Goal: Information Seeking & Learning: Check status

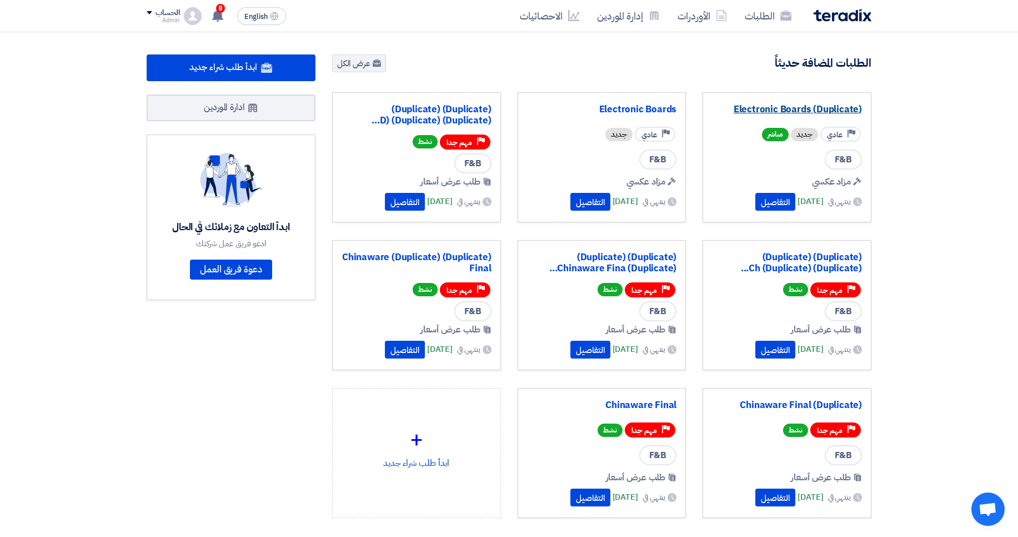
click at [772, 115] on link "(Duplicate) Electronic Boards" at bounding box center [787, 109] width 150 height 11
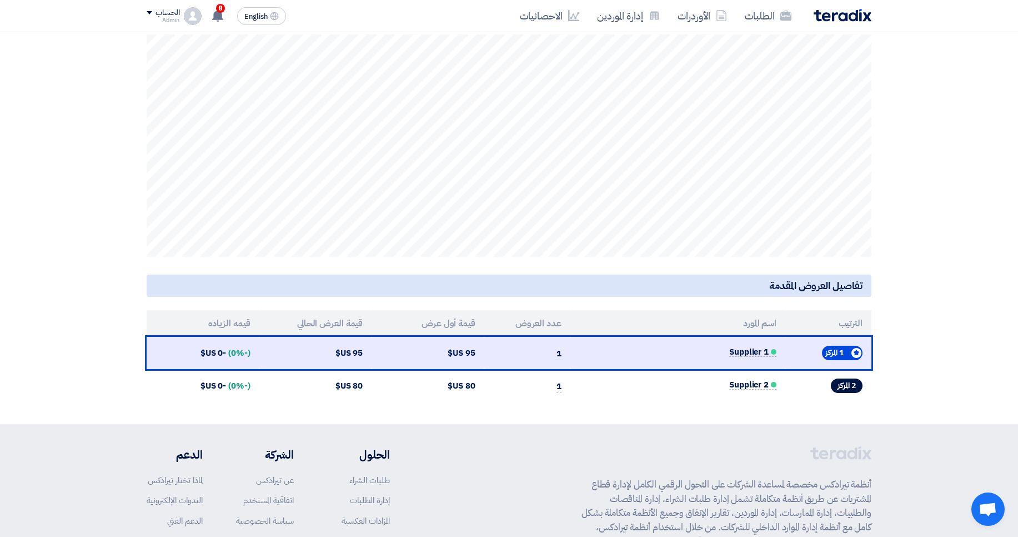
scroll to position [400, 0]
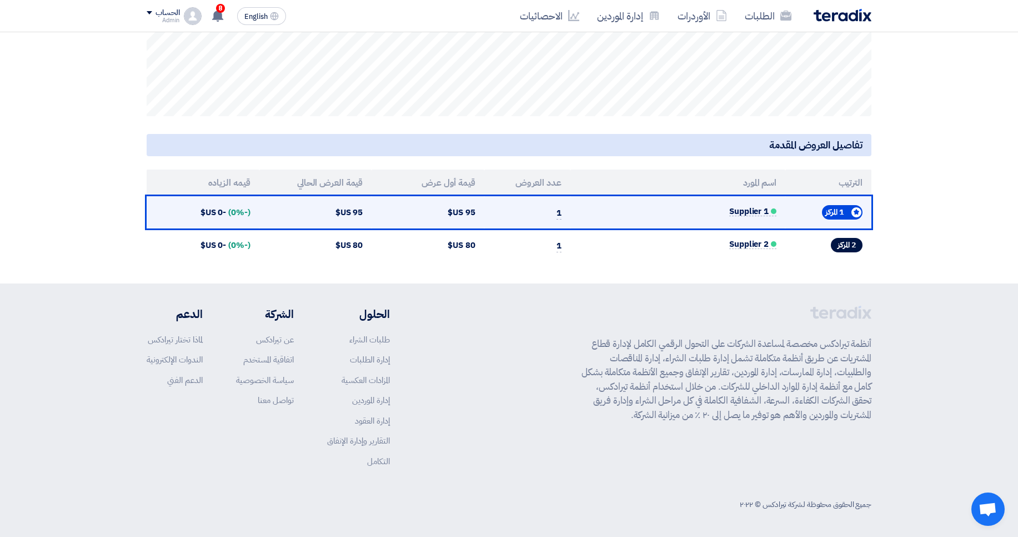
click at [453, 214] on td "95 US$" at bounding box center [428, 212] width 113 height 33
click at [453, 213] on td "95 US$" at bounding box center [428, 212] width 113 height 33
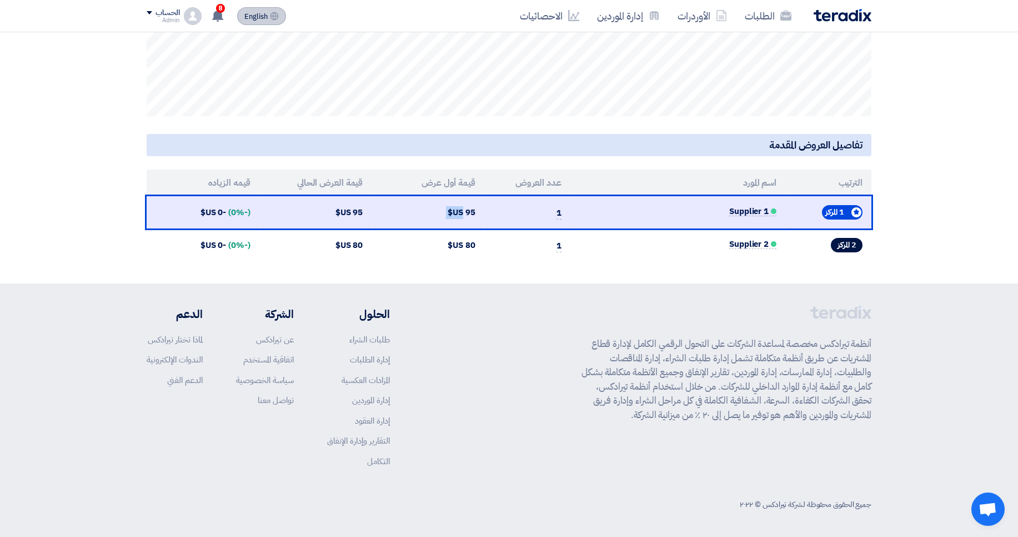
click at [276, 17] on icon at bounding box center [274, 16] width 9 height 9
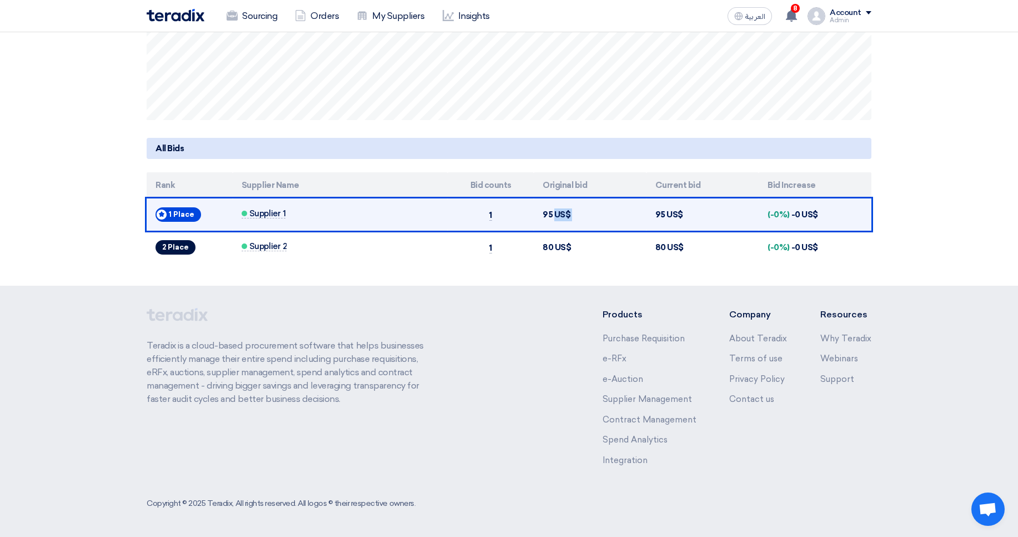
click at [609, 199] on td "95 US$" at bounding box center [590, 214] width 113 height 33
drag, startPoint x: 656, startPoint y: 211, endPoint x: 700, endPoint y: 214, distance: 43.5
click at [700, 214] on td "95 US$" at bounding box center [703, 214] width 113 height 33
click at [731, 216] on td "95 US$" at bounding box center [703, 214] width 113 height 33
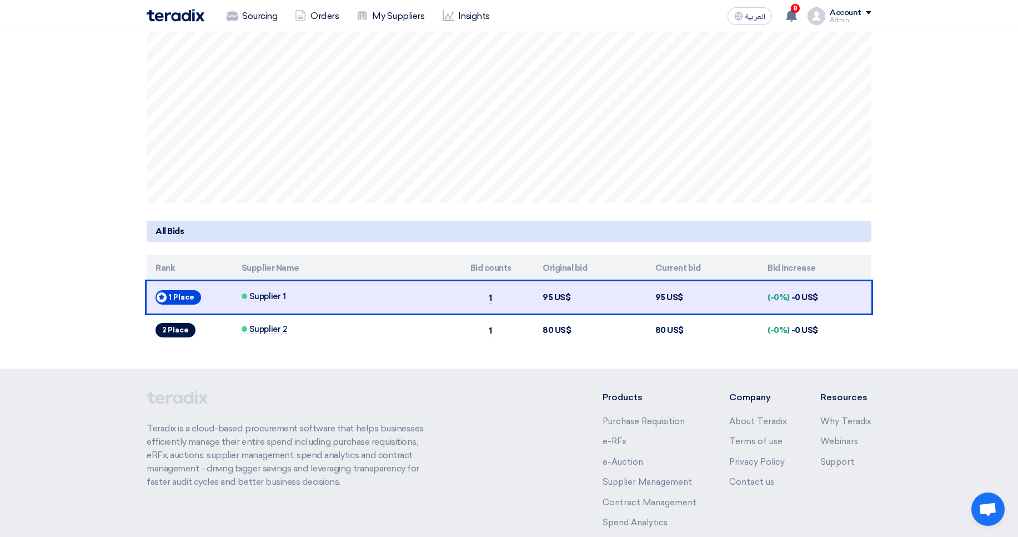
scroll to position [333, 0]
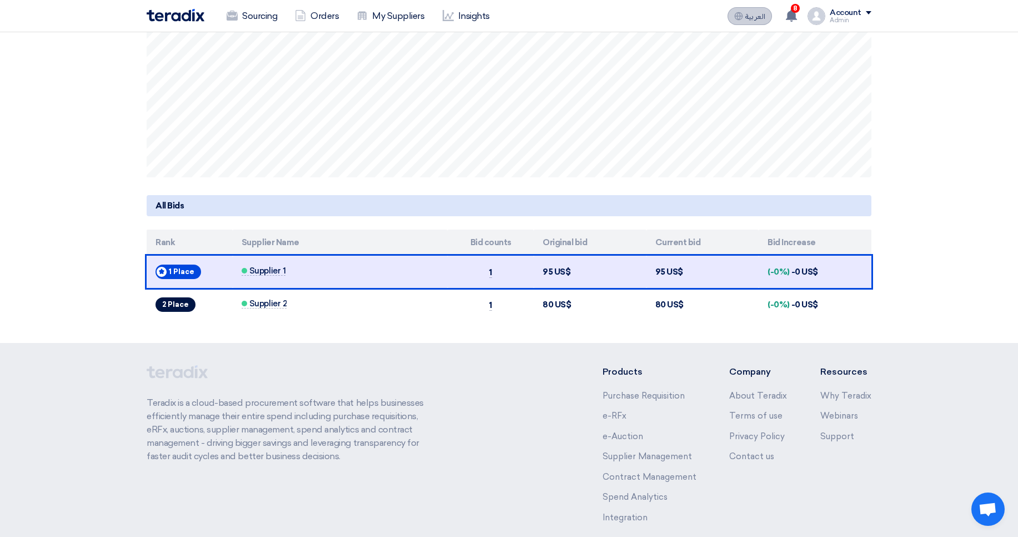
click at [751, 16] on span "العربية" at bounding box center [756, 17] width 20 height 8
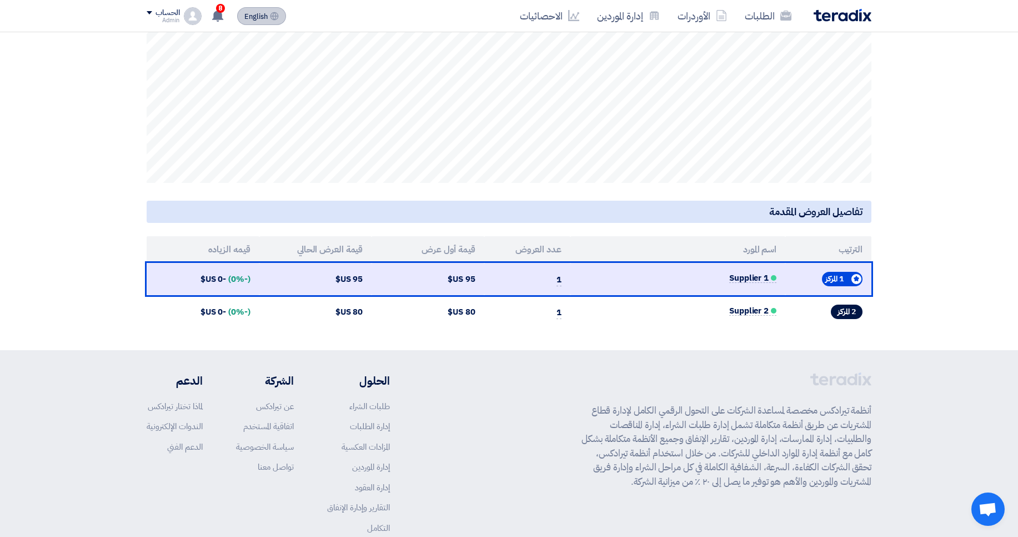
scroll to position [339, 0]
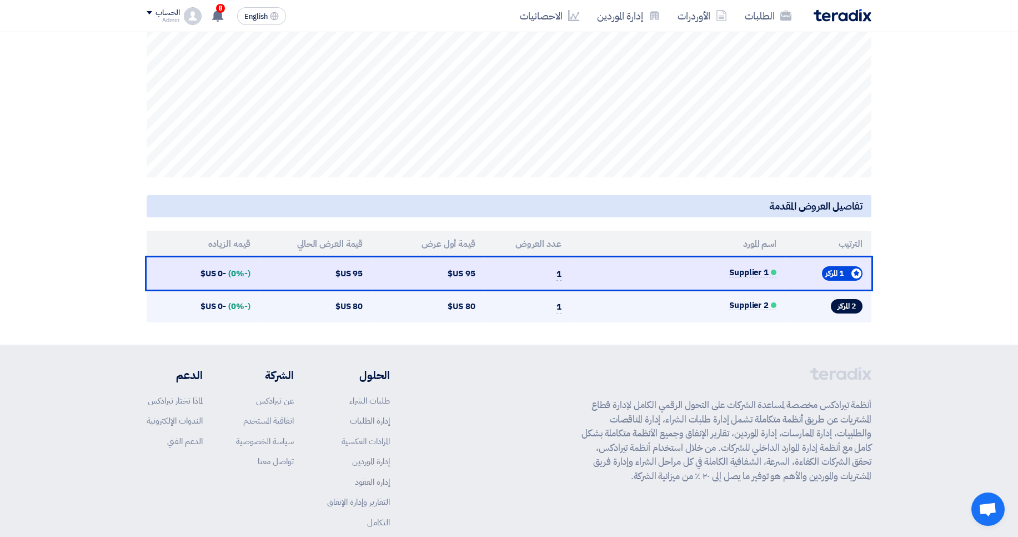
click at [621, 289] on td "Supplier 2" at bounding box center [678, 305] width 215 height 33
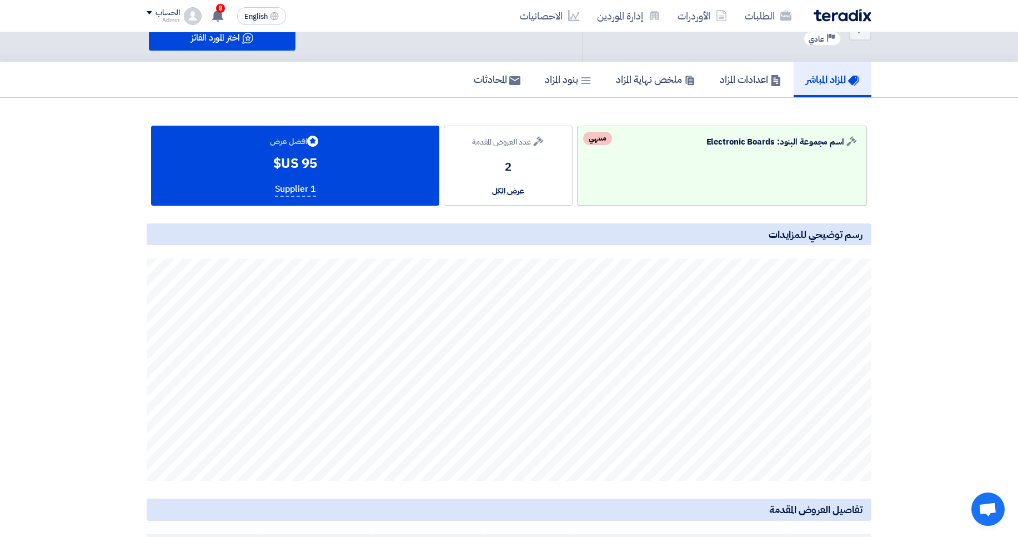
scroll to position [6, 0]
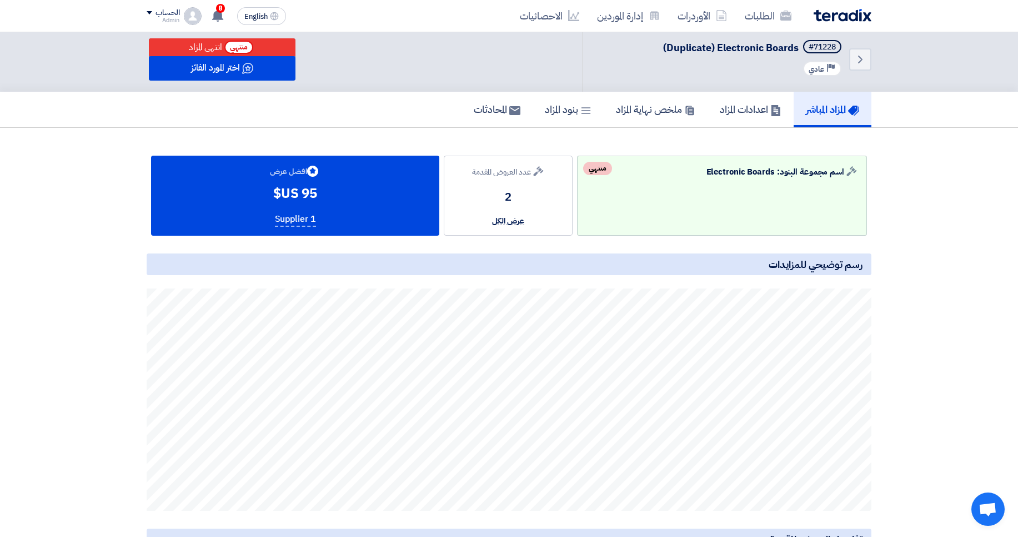
drag, startPoint x: 306, startPoint y: 193, endPoint x: 229, endPoint y: 197, distance: 76.8
click at [229, 197] on div "Bids submitted افضل عرض 95 US$ Supplier 1" at bounding box center [295, 196] width 288 height 80
click at [222, 16] on use at bounding box center [217, 15] width 11 height 12
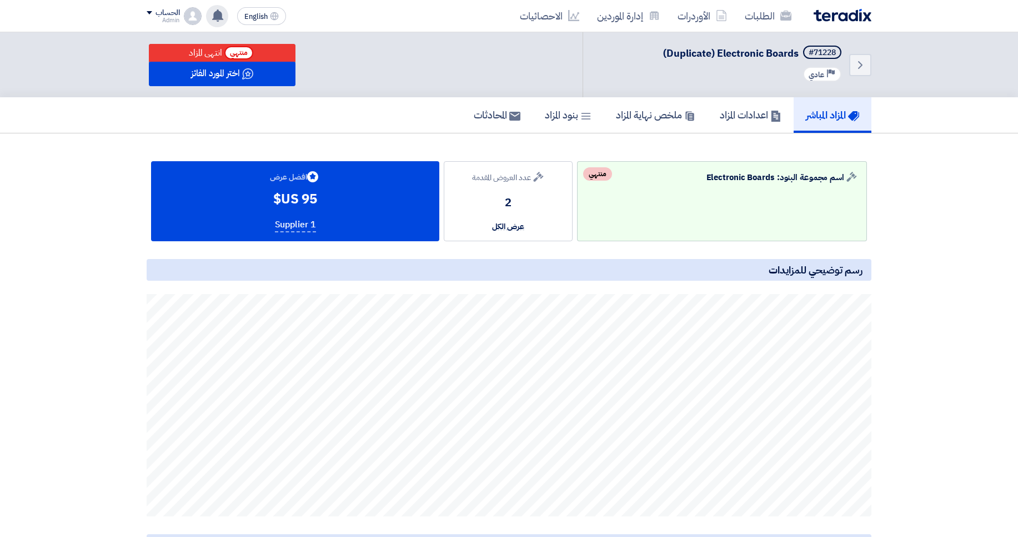
click at [212, 24] on div "تم طرح بنجاح المزاد العكسي "(Duplicate) Electronic Boards" 50 minutes ago Congr…" at bounding box center [217, 16] width 22 height 22
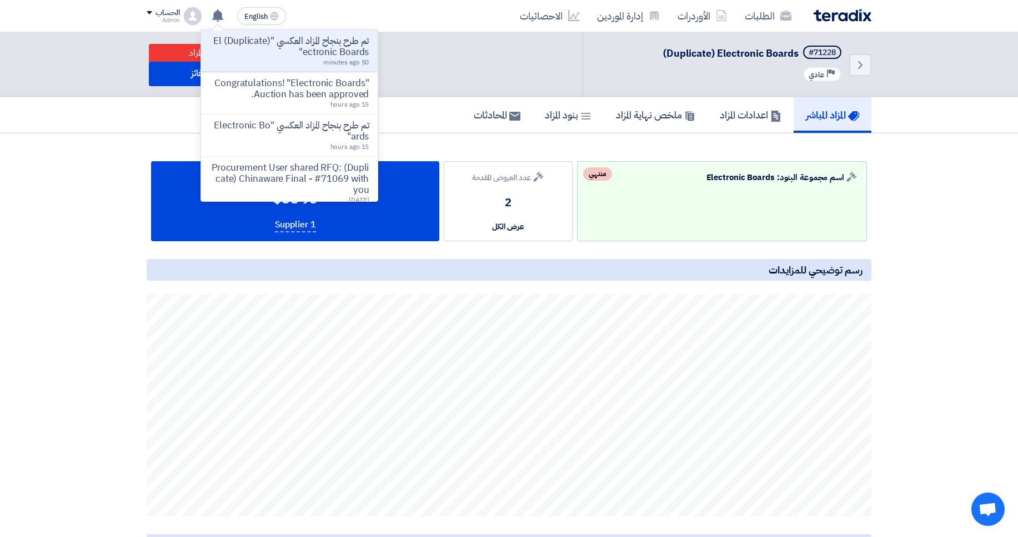
click at [457, 46] on div "Back #71228 (Duplicate) Electronic Boards Priority عادي منتهي انتهى المزاد اختر…" at bounding box center [509, 64] width 725 height 65
